Goal: Task Accomplishment & Management: Complete application form

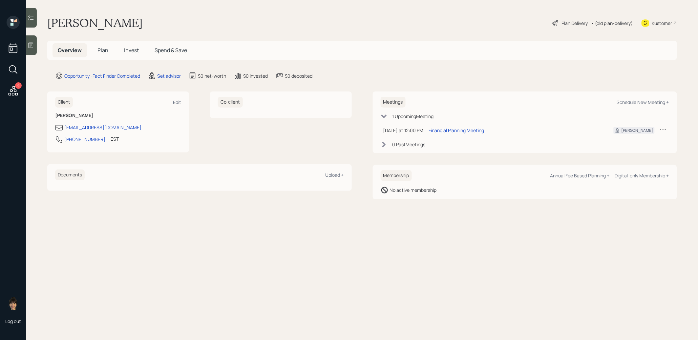
click at [31, 46] on icon at bounding box center [31, 45] width 7 height 7
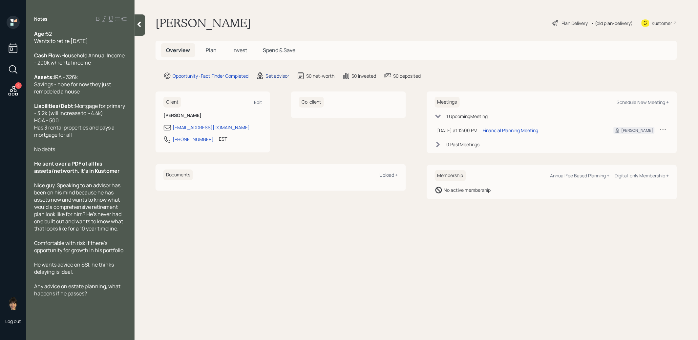
click at [273, 76] on div "Set advisor" at bounding box center [277, 76] width 24 height 7
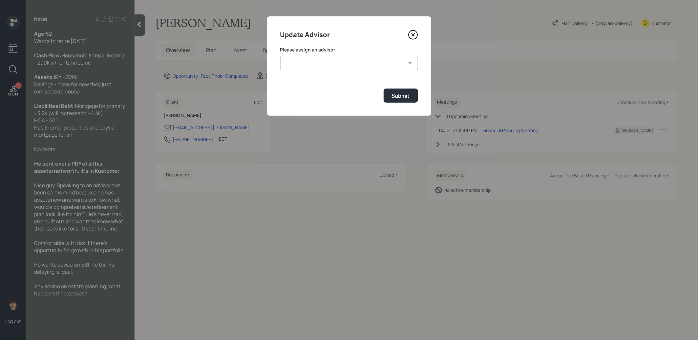
click at [359, 60] on select "[PERSON_NAME] [PERSON_NAME] [PERSON_NAME] [PERSON_NAME] End [PERSON_NAME] [PERS…" at bounding box center [349, 63] width 138 height 14
select select "8b79112e-3cfb-44f9-89e7-15267fe946c1"
click at [402, 95] on div "Submit" at bounding box center [401, 95] width 18 height 7
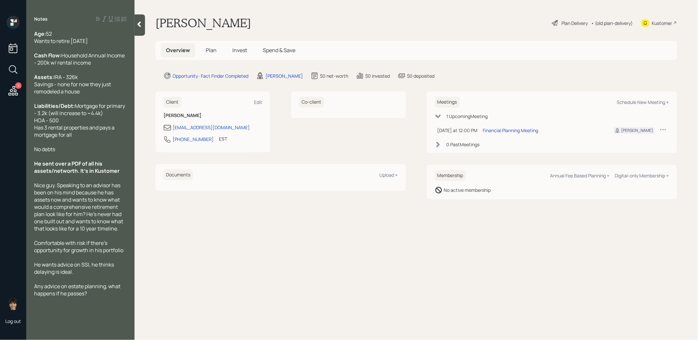
click at [209, 49] on span "Plan" at bounding box center [211, 50] width 11 height 7
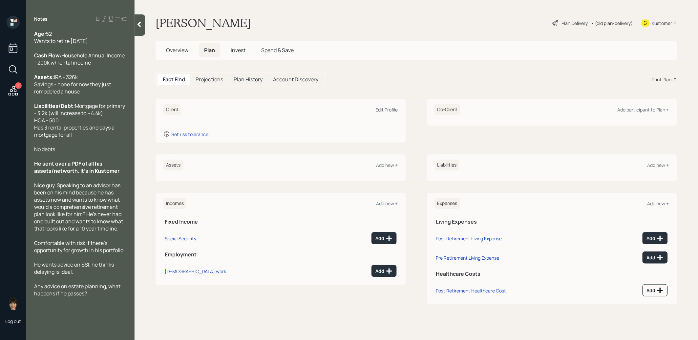
click at [390, 107] on div "Edit Profile" at bounding box center [387, 110] width 22 height 6
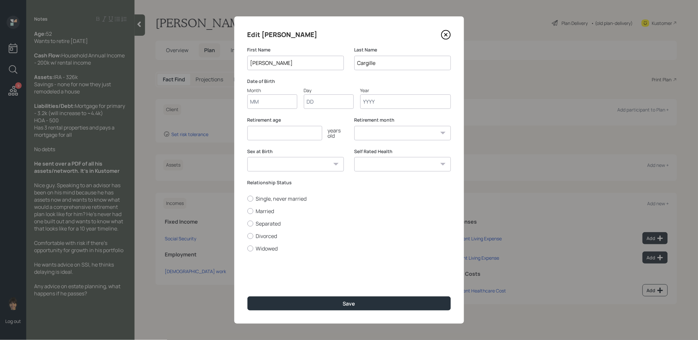
click at [284, 107] on input "Month" at bounding box center [272, 102] width 50 height 14
type input "01"
type input "1969"
select select "1"
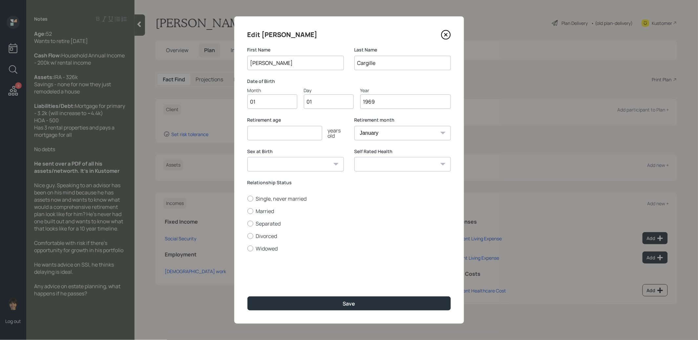
type input "1969"
click at [263, 131] on input "number" at bounding box center [284, 133] width 75 height 14
type input "62"
click at [335, 302] on button "Save" at bounding box center [348, 304] width 203 height 14
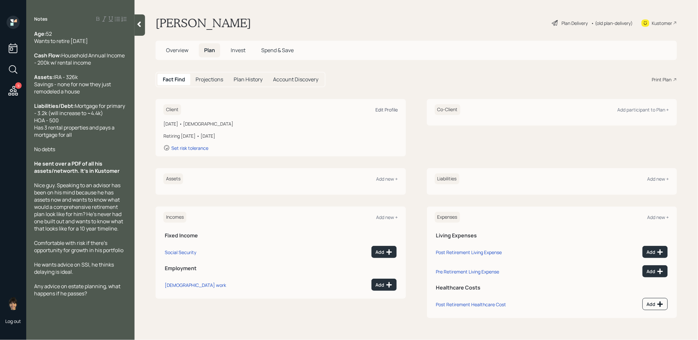
click at [383, 108] on div "Edit Profile" at bounding box center [387, 110] width 22 height 6
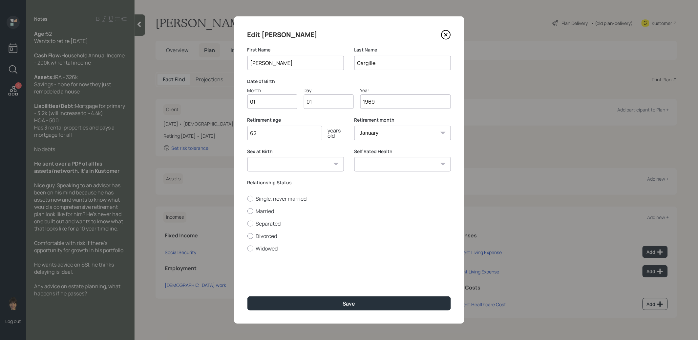
click at [384, 102] on input "1969" at bounding box center [405, 102] width 91 height 14
type input "1973"
click at [364, 306] on button "Save" at bounding box center [348, 304] width 203 height 14
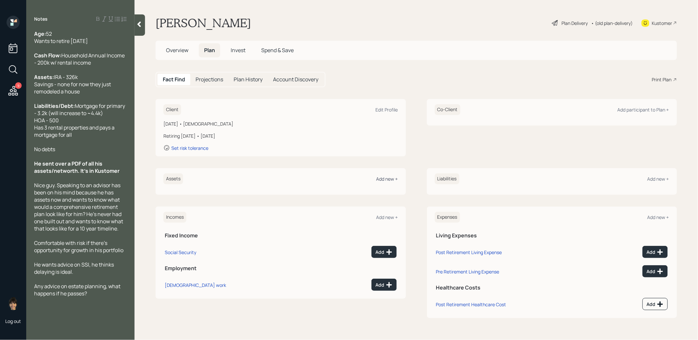
click at [388, 176] on div "Add new +" at bounding box center [387, 179] width 22 height 6
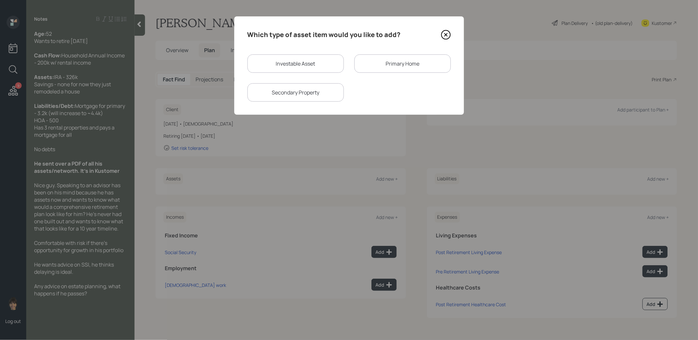
click at [286, 65] on div "Investable Asset" at bounding box center [295, 63] width 96 height 18
select select "taxable"
select select "balanced"
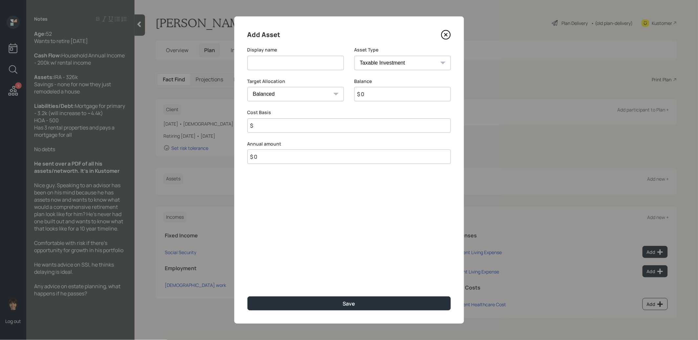
click at [286, 65] on input at bounding box center [295, 63] width 96 height 14
type input "IRA"
click at [377, 62] on select "SEP [PERSON_NAME] IRA 401(k) [PERSON_NAME] 401(k) 403(b) [PERSON_NAME] 403(b) 4…" at bounding box center [402, 63] width 96 height 14
select select "ira"
type input "$"
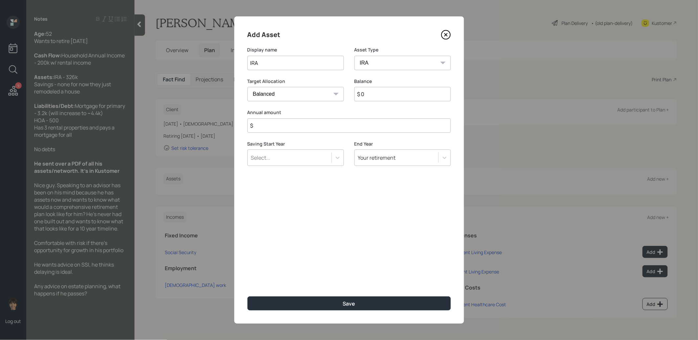
click at [379, 97] on input "$ 0" at bounding box center [402, 94] width 96 height 14
type input "$ 326,000"
click at [333, 125] on input "$" at bounding box center [348, 125] width 203 height 14
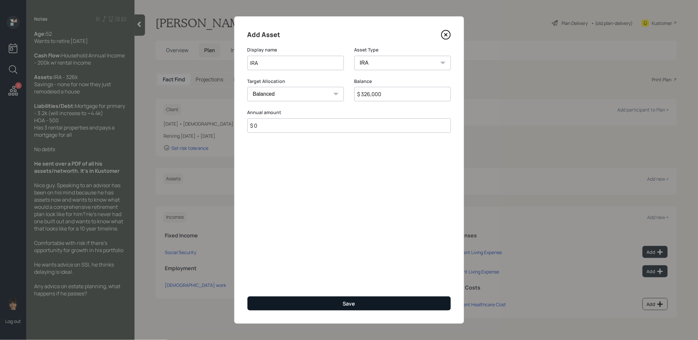
type input "$ 0"
click at [328, 306] on button "Save" at bounding box center [348, 304] width 203 height 14
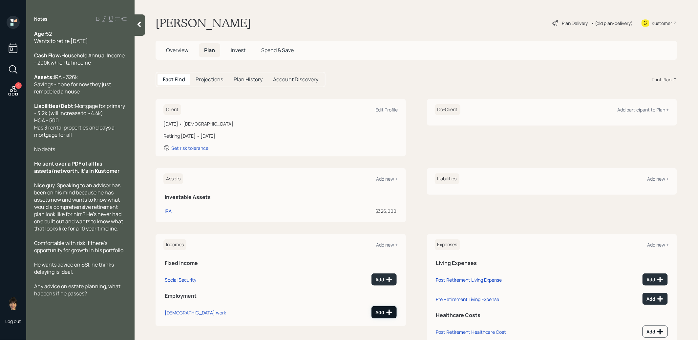
click at [388, 312] on icon at bounding box center [389, 313] width 6 height 6
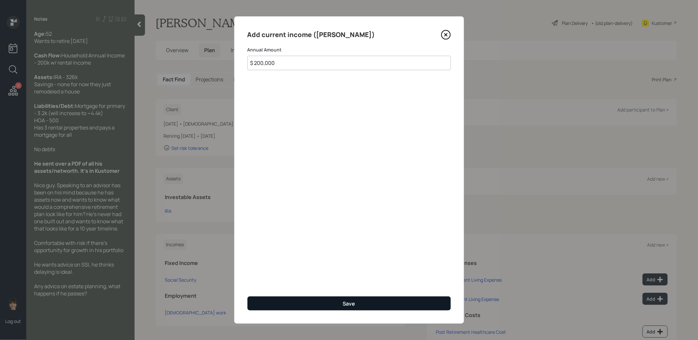
type input "$ 200,000"
click at [299, 304] on button "Save" at bounding box center [348, 304] width 203 height 14
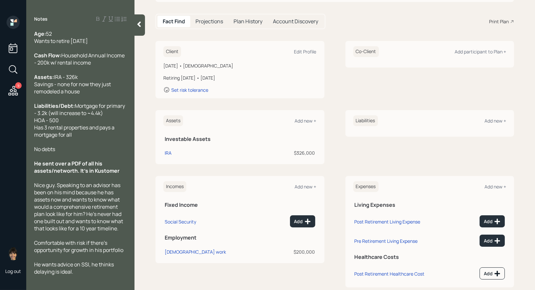
scroll to position [58, 0]
click at [305, 119] on div "Add new +" at bounding box center [306, 120] width 22 height 6
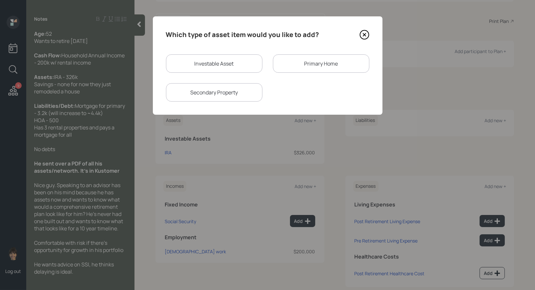
click at [219, 63] on div "Investable Asset" at bounding box center [214, 63] width 96 height 18
select select "taxable"
select select "balanced"
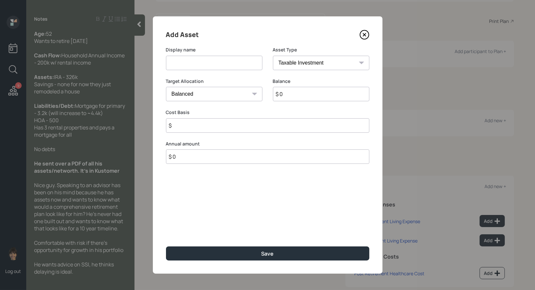
click at [218, 66] on input at bounding box center [214, 63] width 96 height 14
type input "HSA"
click at [315, 61] on select "SEP [PERSON_NAME] IRA 401(k) [PERSON_NAME] 401(k) 403(b) [PERSON_NAME] 403(b) 4…" at bounding box center [321, 63] width 96 height 14
select select "hsa"
type input "$"
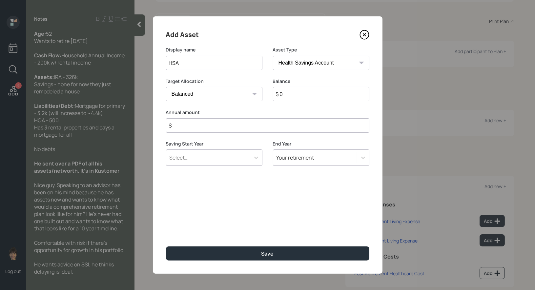
click at [286, 94] on input "$ 0" at bounding box center [321, 94] width 96 height 14
type input "$ 1,900"
click at [272, 127] on input "$" at bounding box center [267, 125] width 203 height 14
type input "$ 1"
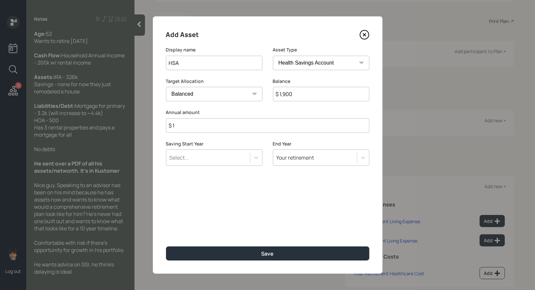
click at [224, 153] on div "Select..." at bounding box center [208, 157] width 84 height 11
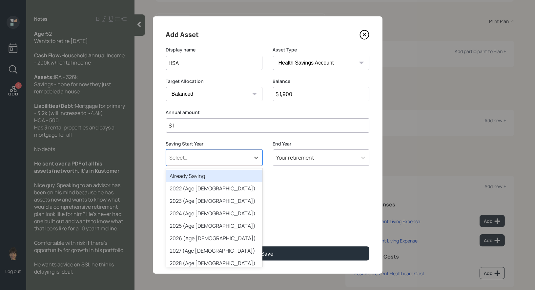
click at [212, 178] on div "Already Saving" at bounding box center [214, 176] width 96 height 12
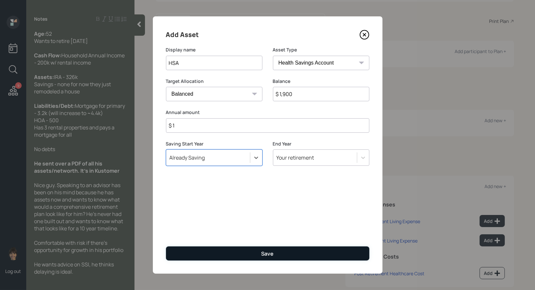
click at [207, 255] on button "Save" at bounding box center [267, 254] width 203 height 14
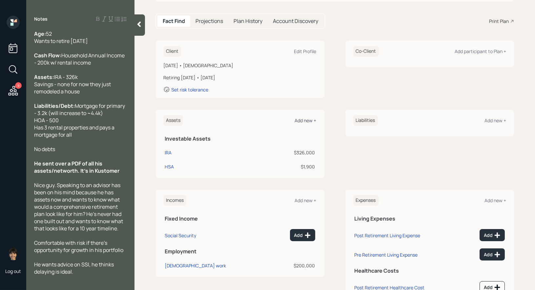
click at [305, 119] on div "Add new +" at bounding box center [306, 120] width 22 height 6
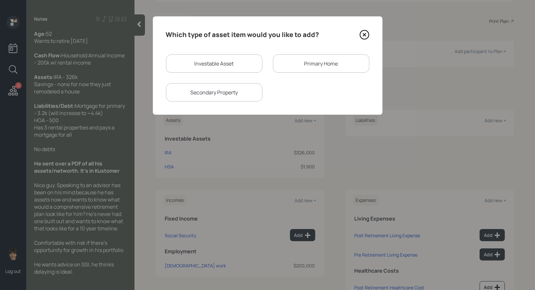
click at [206, 62] on div "Investable Asset" at bounding box center [214, 63] width 96 height 18
select select "taxable"
select select "balanced"
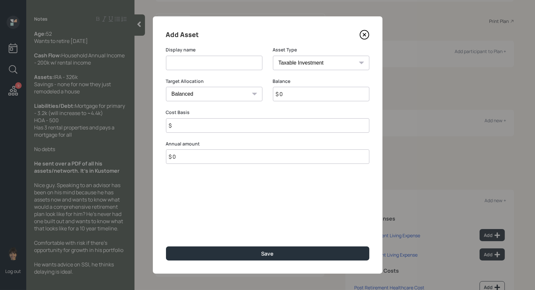
click at [190, 65] on input at bounding box center [214, 63] width 96 height 14
type input "All Spring Account"
click at [291, 97] on input "$ 0" at bounding box center [321, 94] width 96 height 14
type input "$ 5,000"
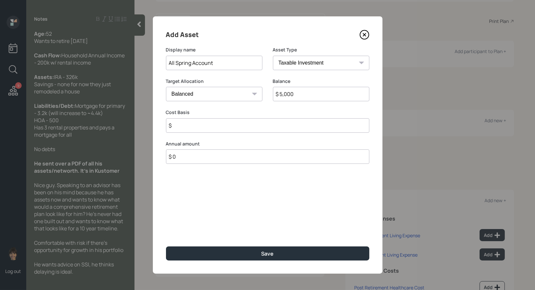
click at [207, 126] on input "$" at bounding box center [267, 125] width 203 height 14
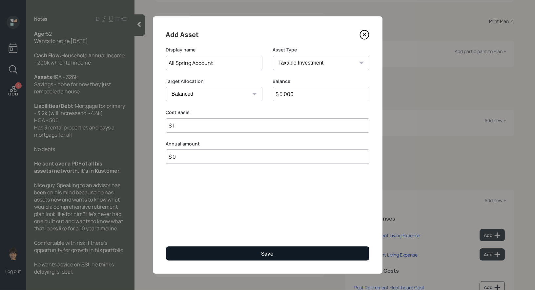
type input "$ 1"
click at [220, 255] on button "Save" at bounding box center [267, 254] width 203 height 14
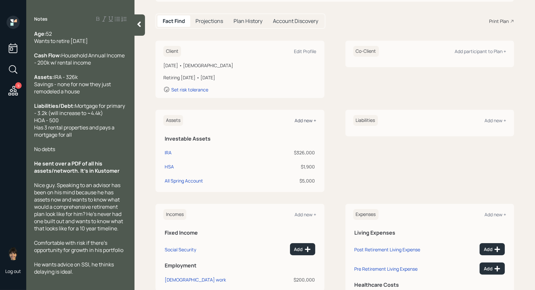
click at [305, 120] on div "Add new +" at bounding box center [306, 120] width 22 height 6
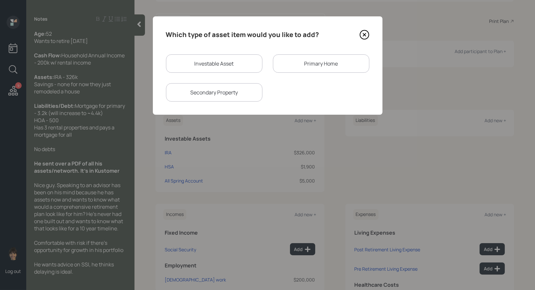
click at [222, 63] on div "Investable Asset" at bounding box center [214, 63] width 96 height 18
select select "taxable"
select select "balanced"
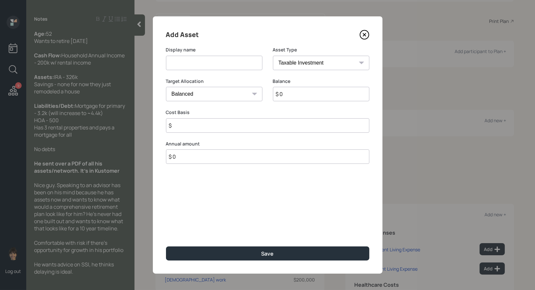
click at [216, 64] on input at bounding box center [214, 63] width 96 height 14
type input "[PERSON_NAME] SEP IRA"
click at [306, 63] on select "SEP [PERSON_NAME] IRA 401(k) [PERSON_NAME] 401(k) 403(b) [PERSON_NAME] 403(b) 4…" at bounding box center [321, 63] width 96 height 14
select select "sep_ira"
type input "$"
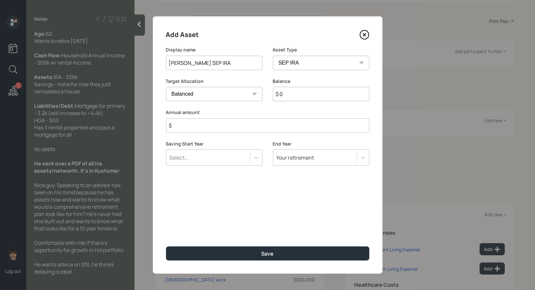
click at [297, 99] on input "$ 0" at bounding box center [321, 94] width 96 height 14
type input "$ 54,000"
click at [240, 130] on input "$" at bounding box center [267, 125] width 203 height 14
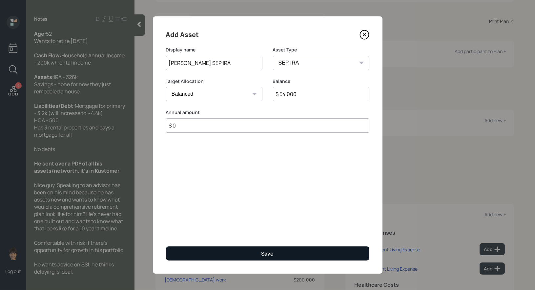
type input "$ 0"
click at [216, 254] on button "Save" at bounding box center [267, 254] width 203 height 14
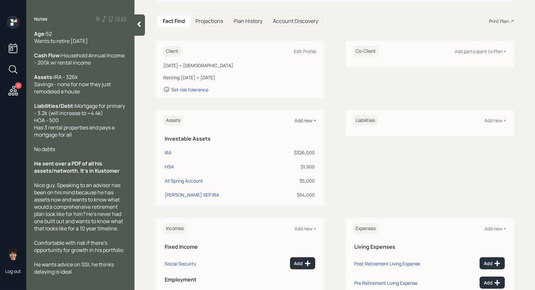
click at [307, 119] on div "Add new +" at bounding box center [306, 120] width 22 height 6
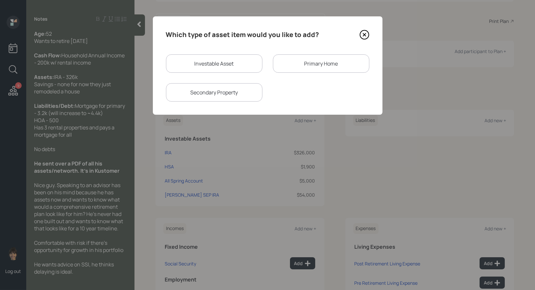
click at [222, 61] on div "Investable Asset" at bounding box center [214, 63] width 96 height 18
select select "taxable"
select select "balanced"
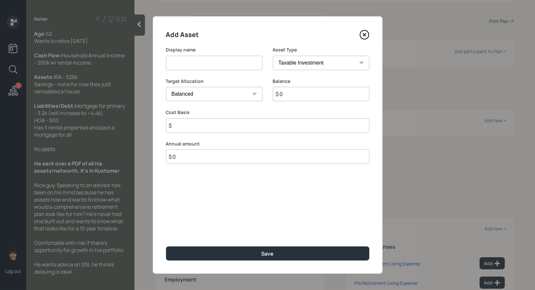
click at [209, 66] on input at bounding box center [214, 63] width 96 height 14
type input "Equity Trust IRA"
click at [297, 64] on select "SEP [PERSON_NAME] IRA 401(k) [PERSON_NAME] 401(k) 403(b) [PERSON_NAME] 403(b) 4…" at bounding box center [321, 63] width 96 height 14
select select "ira"
type input "$"
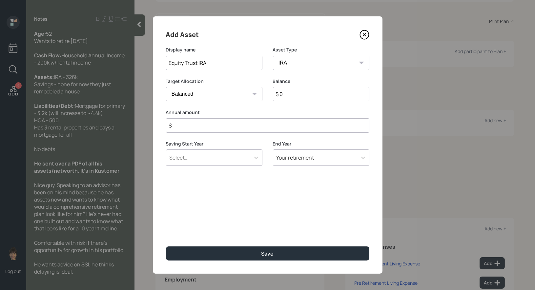
click at [290, 96] on input "$ 0" at bounding box center [321, 94] width 96 height 14
type input "$ 33,000"
click at [197, 128] on input "$" at bounding box center [267, 125] width 203 height 14
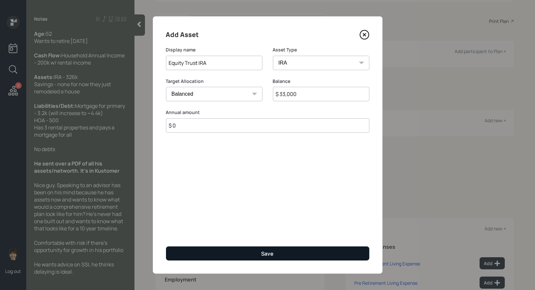
type input "$ 0"
click at [191, 256] on button "Save" at bounding box center [267, 254] width 203 height 14
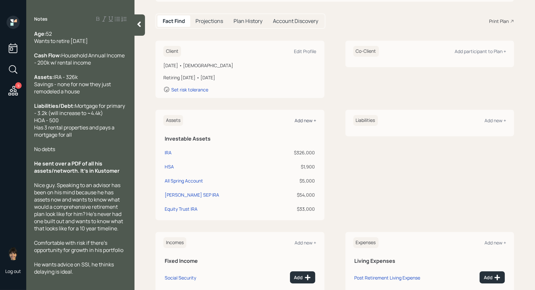
click at [308, 118] on div "Add new +" at bounding box center [306, 120] width 22 height 6
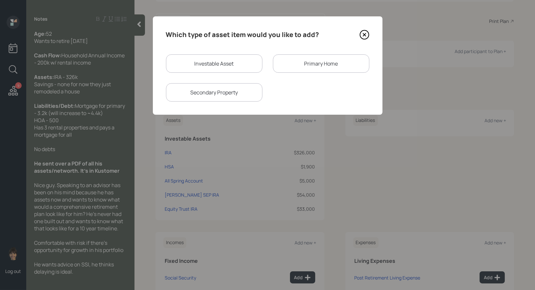
click at [232, 63] on div "Investable Asset" at bounding box center [214, 63] width 96 height 18
select select "taxable"
select select "balanced"
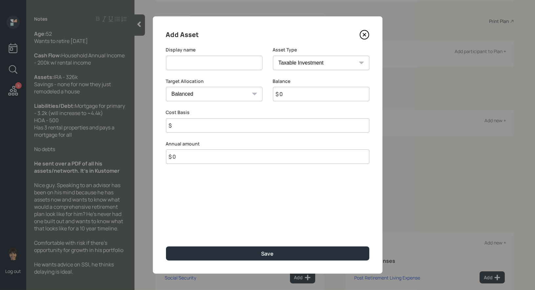
click at [225, 64] on input at bounding box center [214, 63] width 96 height 14
type input "Equity Trust IRA"
click at [308, 95] on input "$ 0" at bounding box center [321, 94] width 96 height 14
type input "$ 326,000"
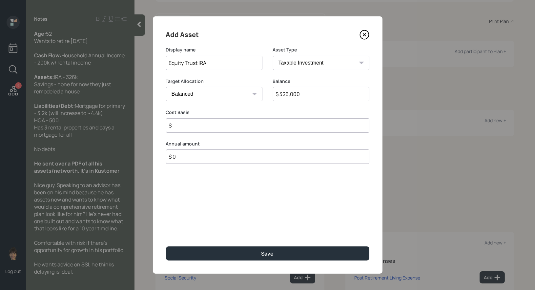
click at [272, 123] on input "$" at bounding box center [267, 125] width 203 height 14
type input "$ 0"
click at [310, 60] on select "SEP [PERSON_NAME] IRA 401(k) [PERSON_NAME] 401(k) 403(b) [PERSON_NAME] 403(b) 4…" at bounding box center [321, 63] width 96 height 14
select select "ira"
click at [217, 128] on input "$" at bounding box center [267, 125] width 203 height 14
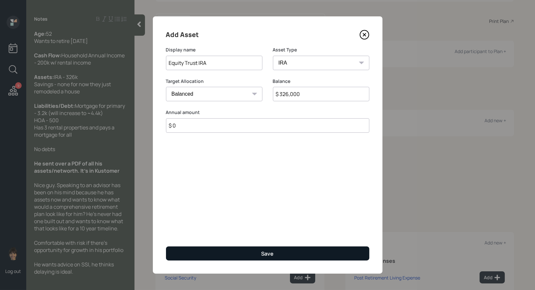
type input "$ 0"
click at [207, 251] on button "Save" at bounding box center [267, 254] width 203 height 14
